Goal: Task Accomplishment & Management: Manage account settings

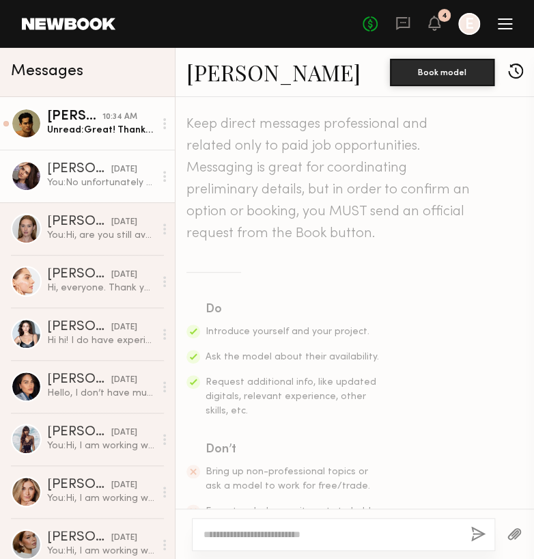
scroll to position [1354, 0]
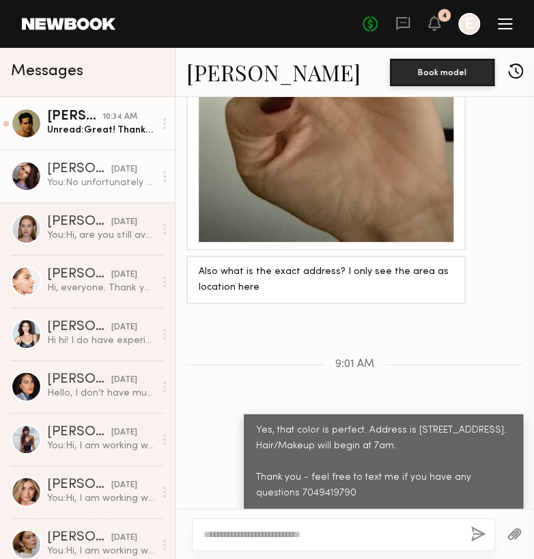
click at [102, 113] on div "10:34 AM" at bounding box center [119, 117] width 35 height 13
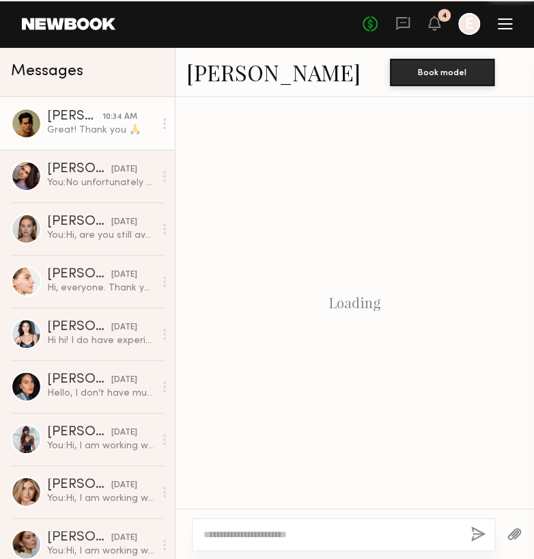
scroll to position [729, 0]
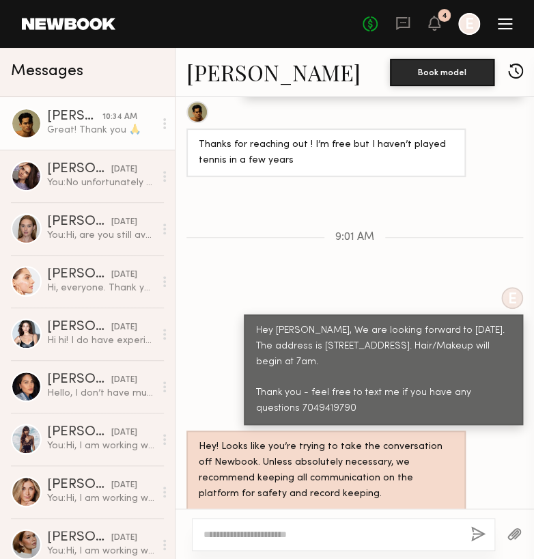
drag, startPoint x: 313, startPoint y: 375, endPoint x: 370, endPoint y: 424, distance: 75.0
click at [370, 424] on div "Keep direct messages professional and related only to paid job opportunities. M…" at bounding box center [355, 302] width 359 height 411
click at [370, 439] on div "Hey! Looks like you’re trying to take the conversation off Newbook. Unless abso…" at bounding box center [326, 470] width 255 height 63
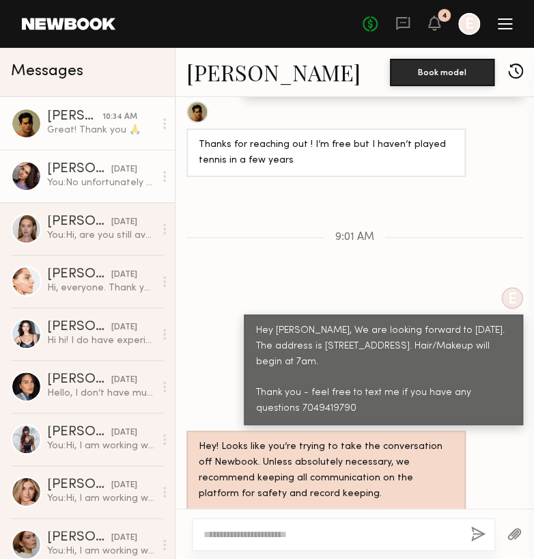
click at [74, 178] on div "You: No unfortunately we cant adjust the time. Also can you please ensure your …" at bounding box center [100, 182] width 107 height 13
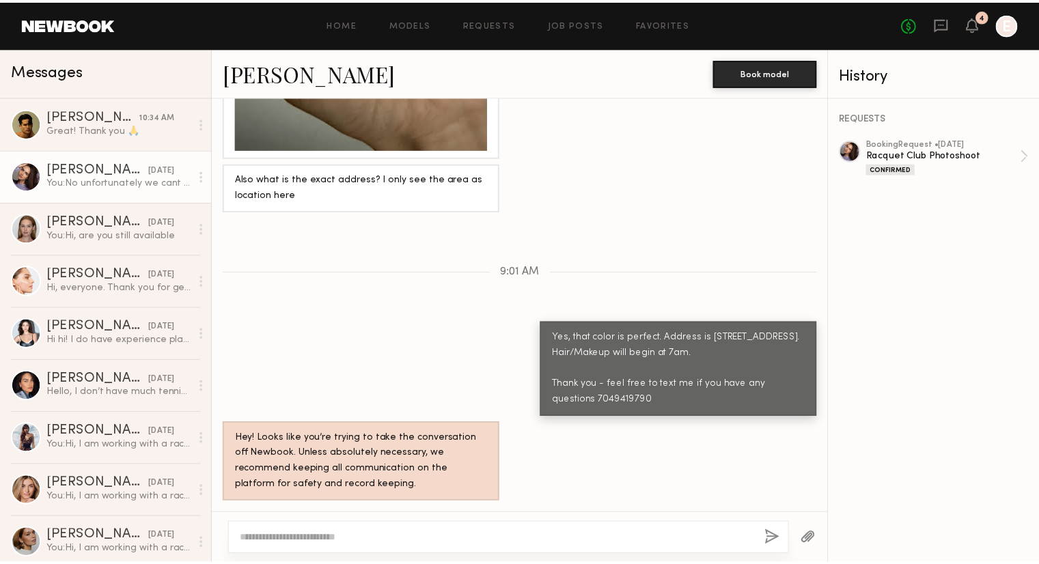
scroll to position [1342, 0]
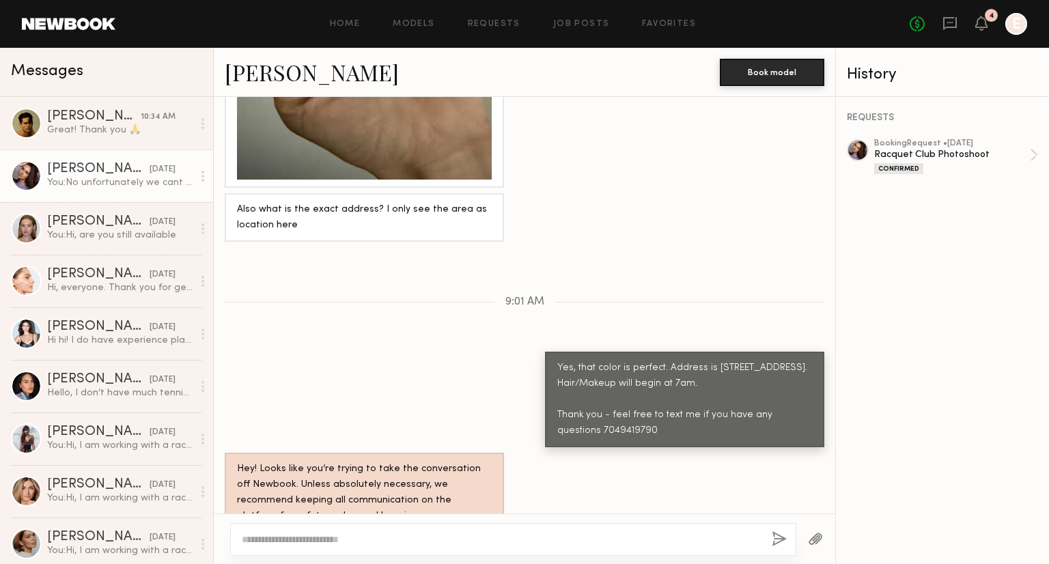
click at [458, 18] on div "Home Models Requests Job Posts Favorites Sign Out No fees up to $5,000 4 E" at bounding box center [571, 24] width 912 height 22
click at [476, 25] on link "Requests" at bounding box center [494, 24] width 53 height 9
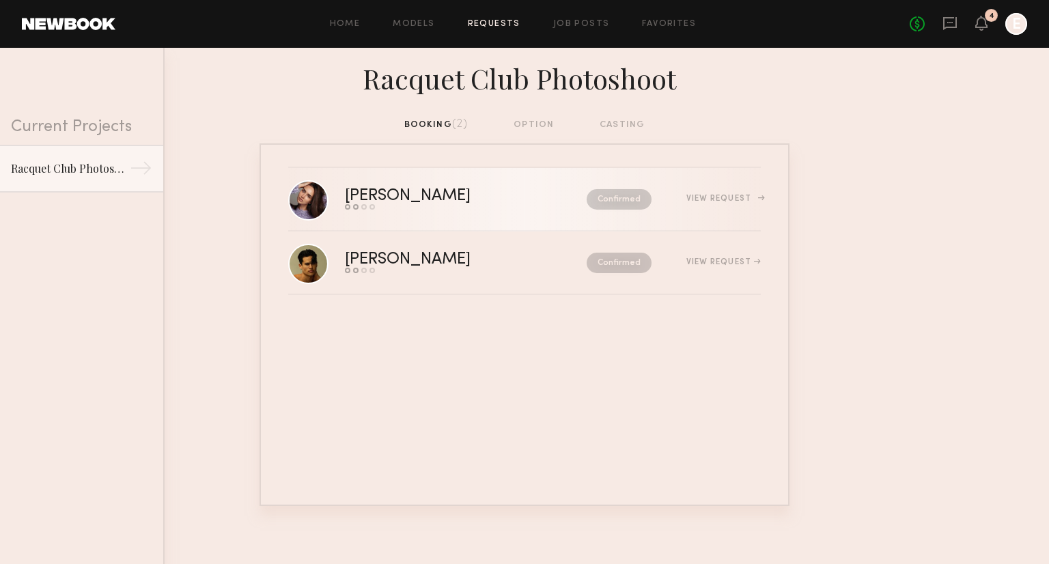
click at [533, 198] on div "View Request" at bounding box center [723, 199] width 74 height 8
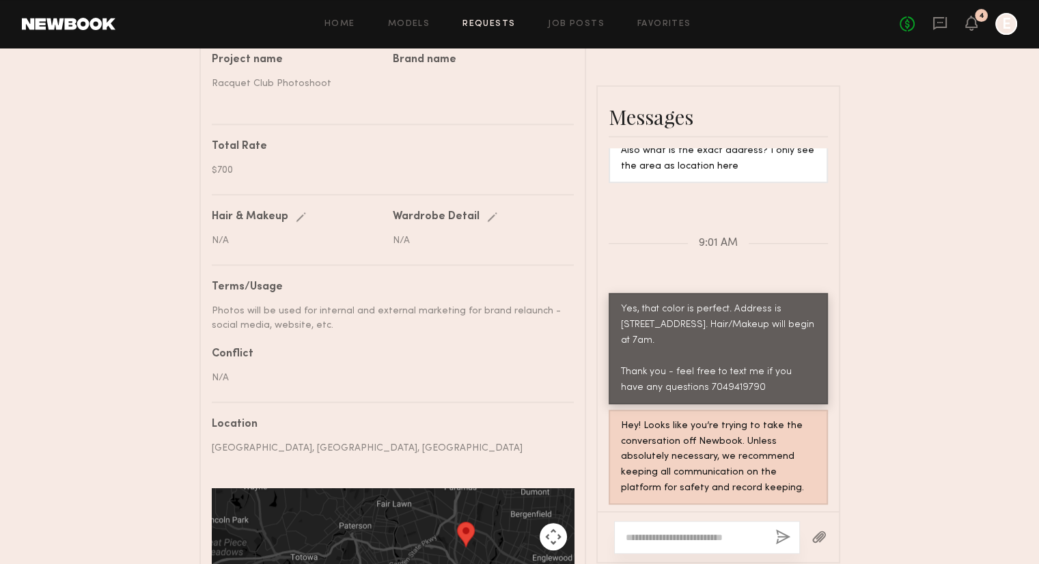
scroll to position [468, 0]
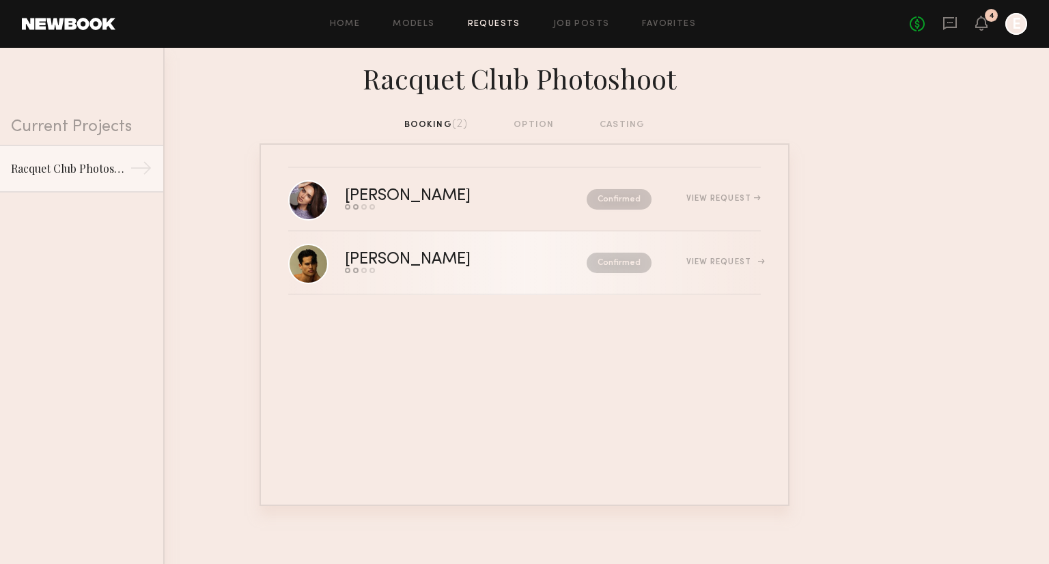
click at [533, 260] on div "View Request" at bounding box center [723, 262] width 74 height 8
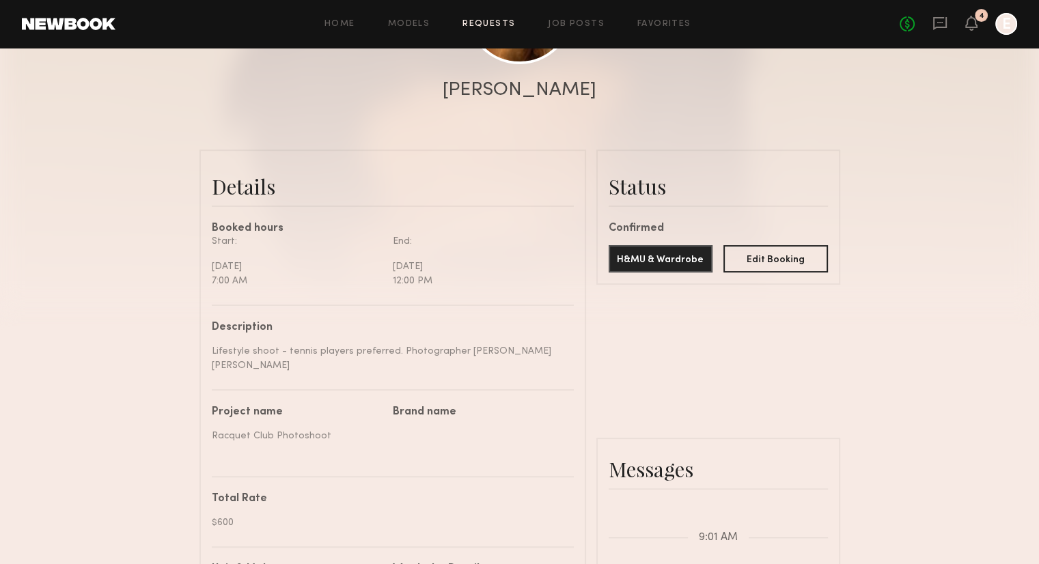
scroll to position [273, 0]
